Goal: Transaction & Acquisition: Download file/media

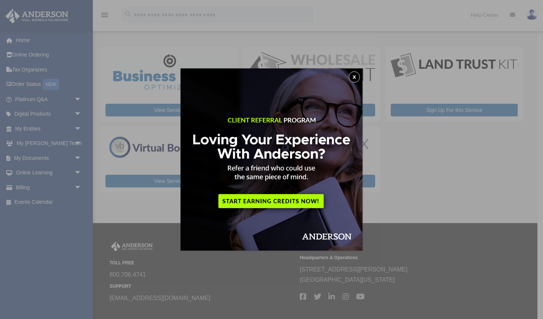
click at [353, 76] on button "x" at bounding box center [354, 76] width 11 height 11
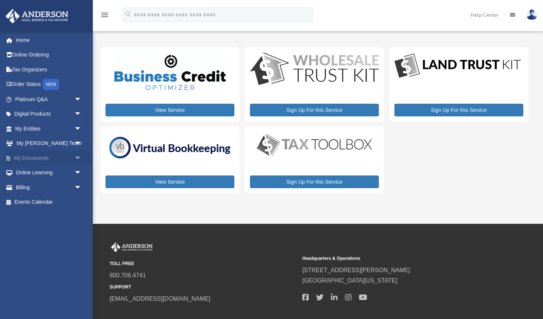
click at [76, 157] on span "arrow_drop_down" at bounding box center [81, 157] width 15 height 15
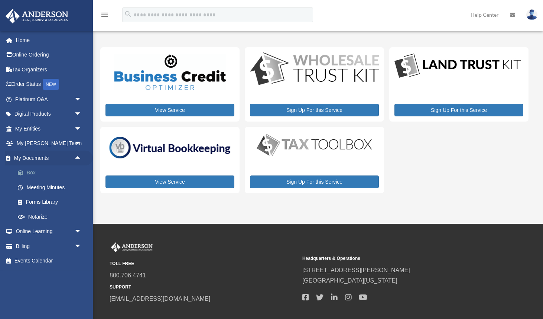
click at [52, 173] on link "Box" at bounding box center [51, 172] width 82 height 15
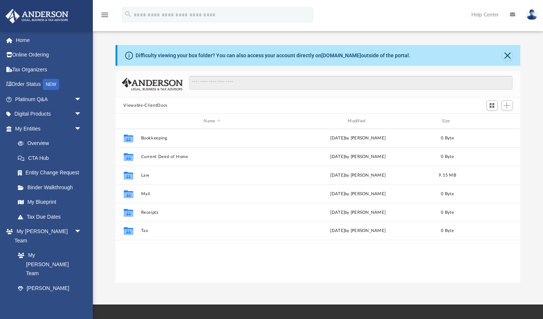
scroll to position [169, 405]
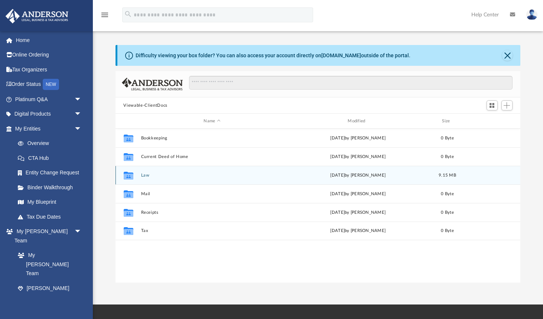
click at [146, 176] on button "Law" at bounding box center [212, 175] width 143 height 5
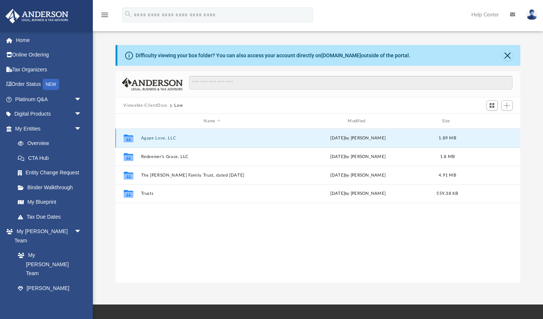
click at [156, 137] on button "Agape Love, LLC" at bounding box center [212, 138] width 143 height 5
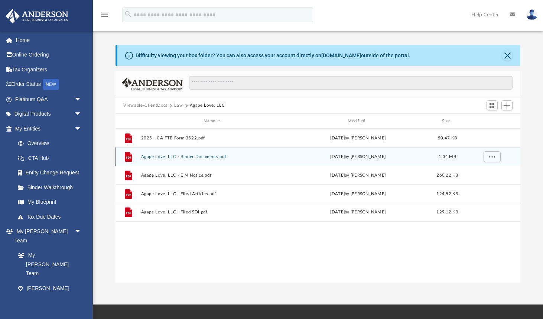
click at [194, 156] on button "Agape Love, LLC - Binder Documents.pdf" at bounding box center [212, 156] width 143 height 5
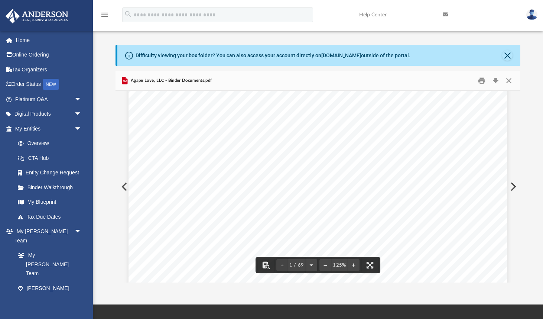
scroll to position [0, 0]
click at [495, 81] on button "Download" at bounding box center [495, 81] width 13 height 12
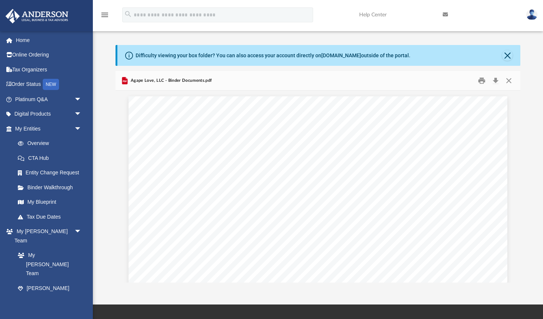
click at [109, 35] on div "Difficulty viewing your box folder? You can also access your account directly o…" at bounding box center [318, 155] width 450 height 253
